Goal: Find specific page/section: Find specific page/section

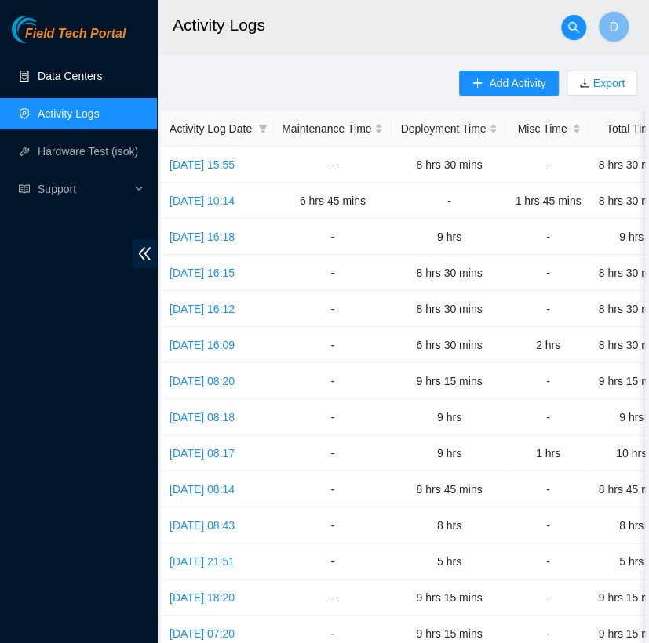
click at [100, 77] on link "Data Centers" at bounding box center [70, 76] width 64 height 13
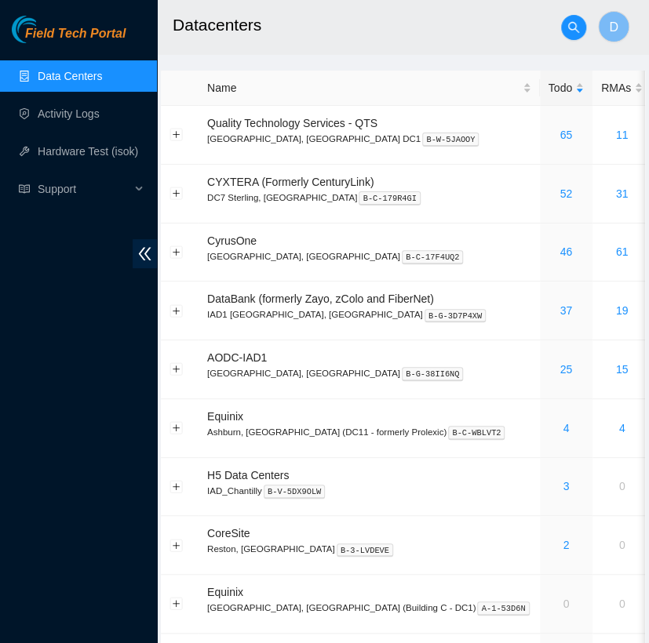
click at [468, 20] on h2 "Datacenters" at bounding box center [389, 25] width 432 height 50
